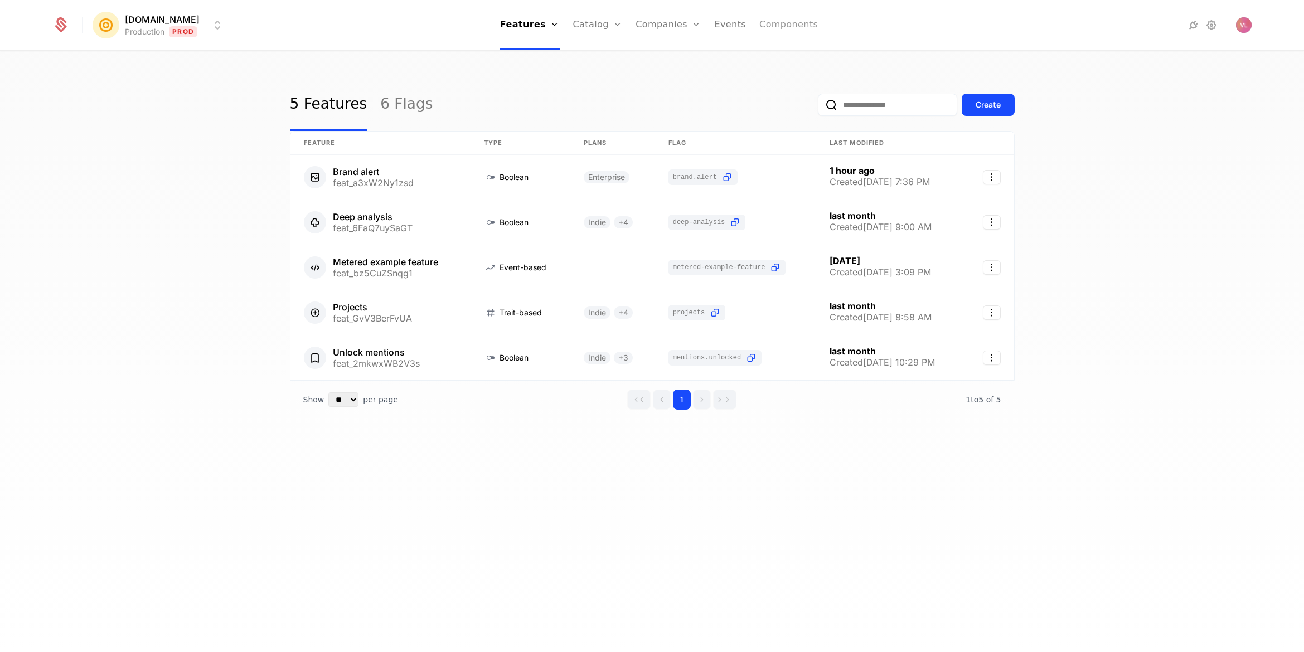
click at [769, 28] on link "Components" at bounding box center [788, 25] width 59 height 50
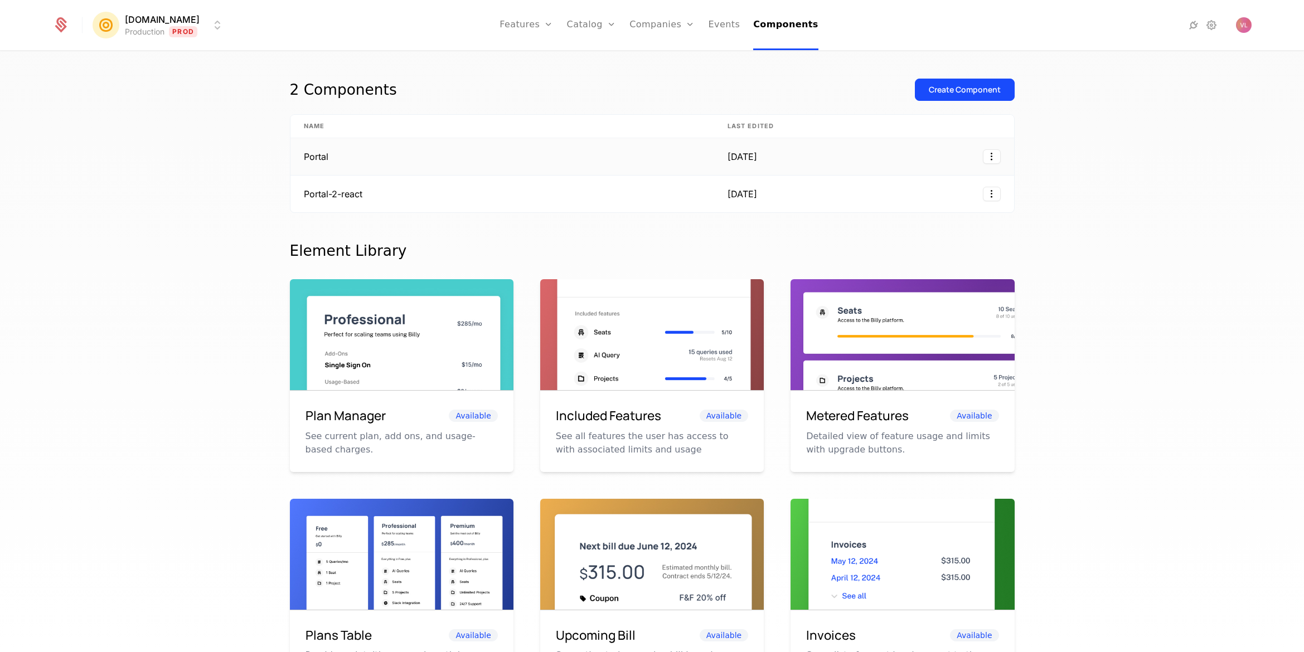
click at [336, 164] on td "Portal" at bounding box center [502, 156] width 424 height 37
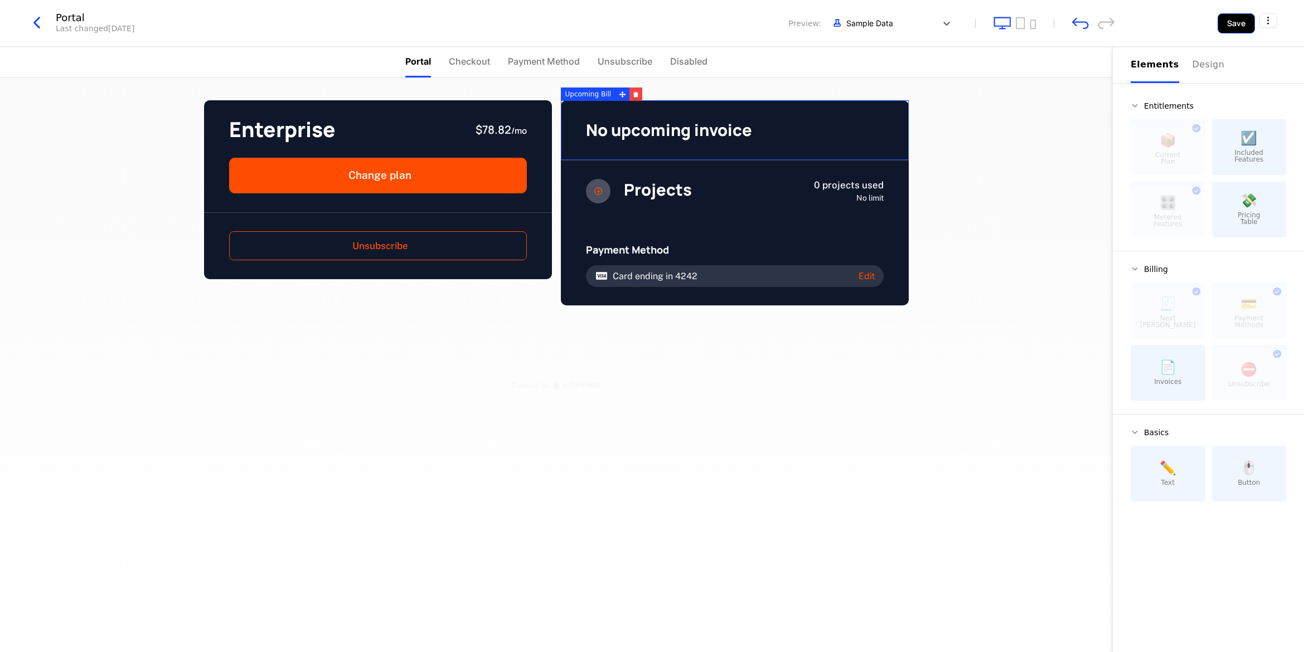
click at [1235, 21] on button "Save" at bounding box center [1235, 23] width 37 height 20
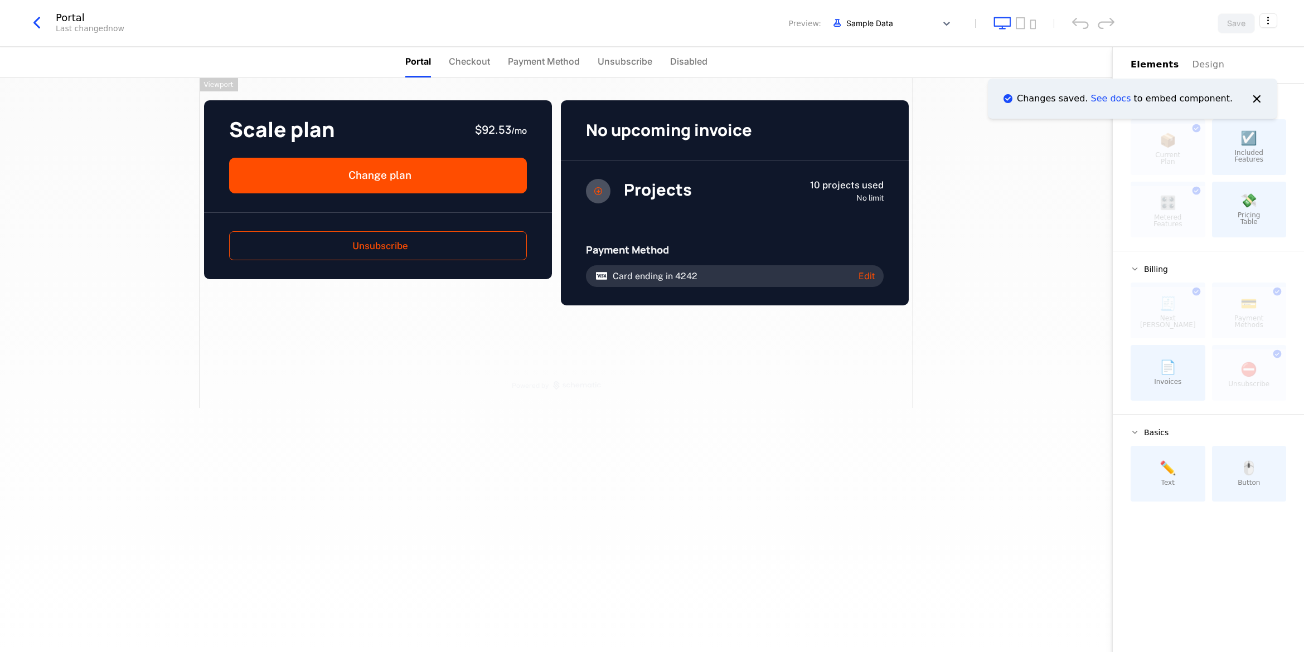
click at [36, 20] on icon "button" at bounding box center [37, 23] width 20 height 20
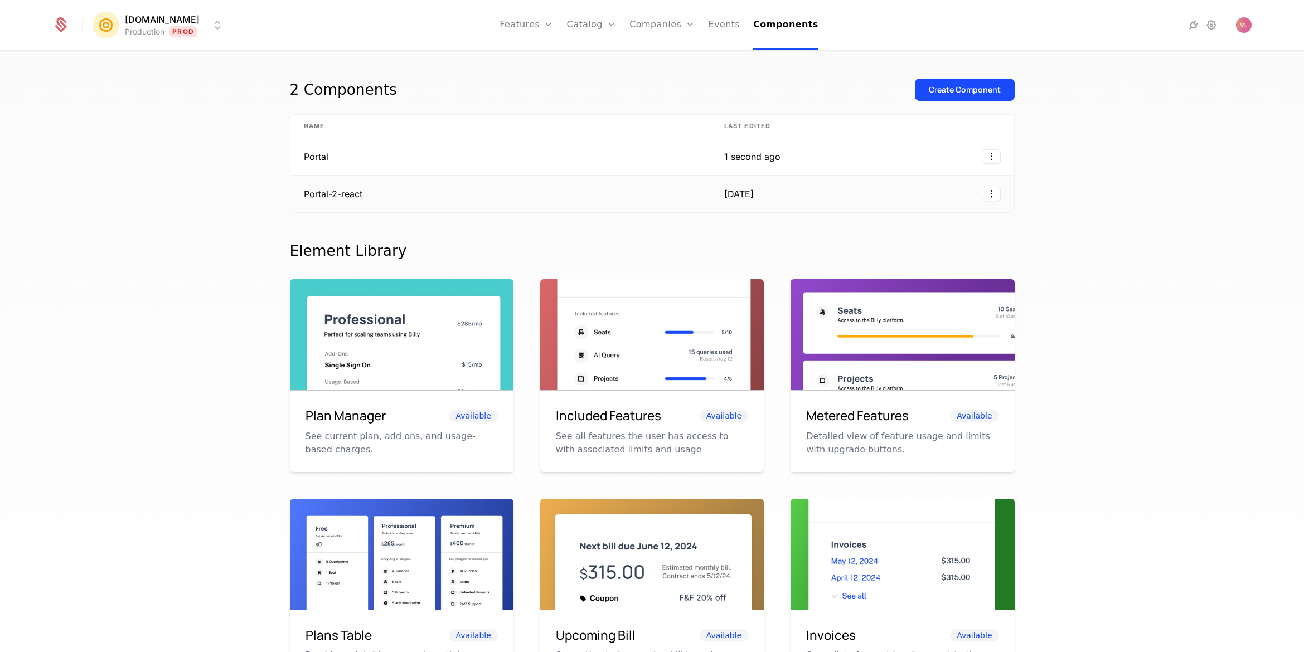
click at [414, 195] on td "Portal-2-react" at bounding box center [500, 194] width 420 height 37
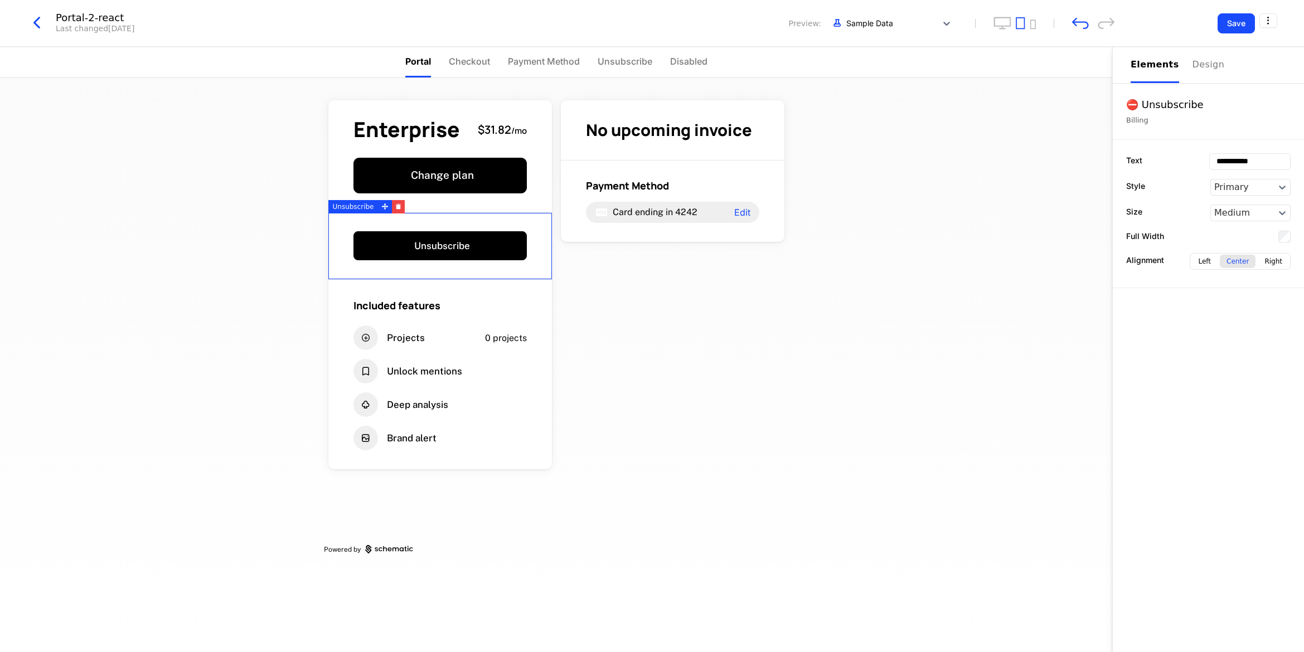
click at [497, 227] on div "Unsubscribe" at bounding box center [440, 246] width 224 height 67
click at [1253, 187] on div at bounding box center [1242, 187] width 57 height 13
click at [1246, 232] on div "Secondary" at bounding box center [1250, 229] width 80 height 18
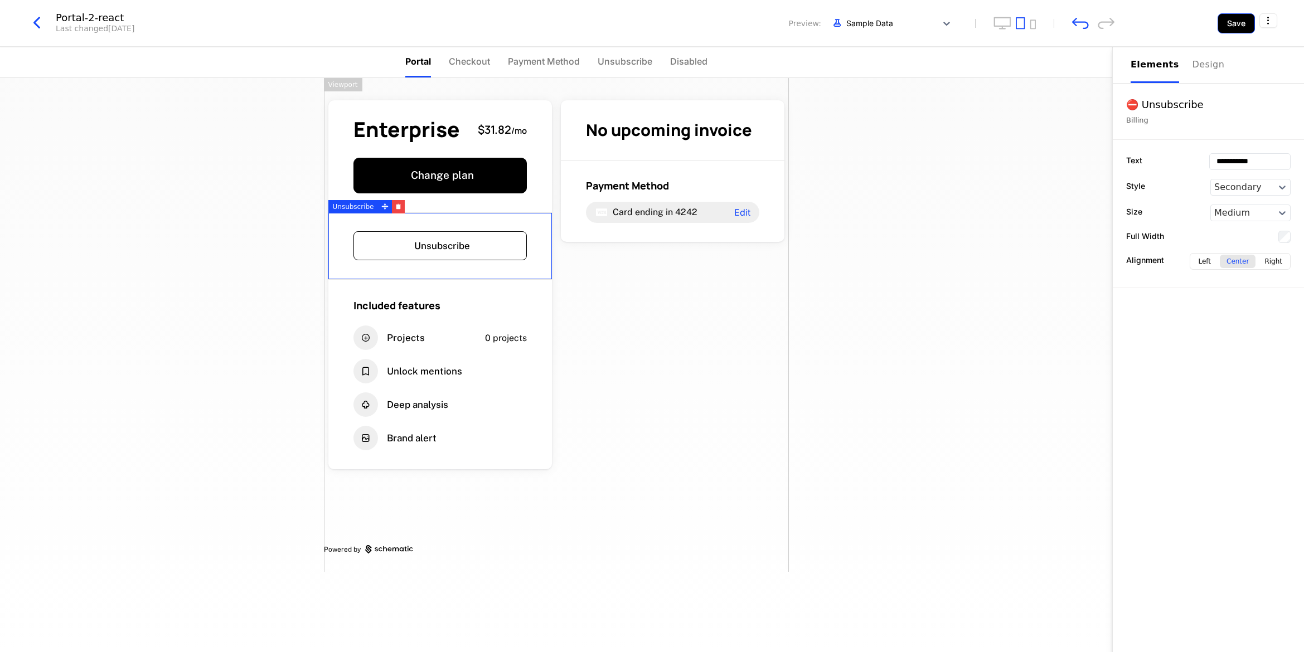
click at [1240, 22] on button "Save" at bounding box center [1235, 23] width 37 height 20
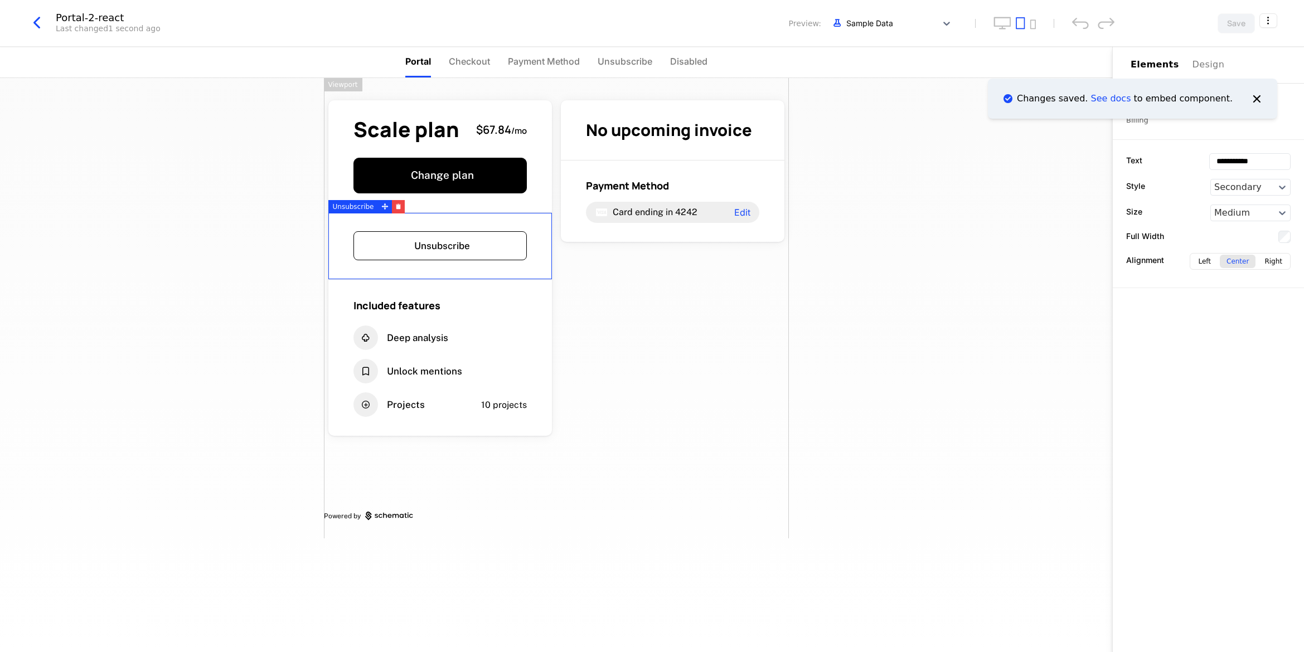
click at [43, 25] on icon "button" at bounding box center [37, 23] width 20 height 20
